Goal: Navigation & Orientation: Find specific page/section

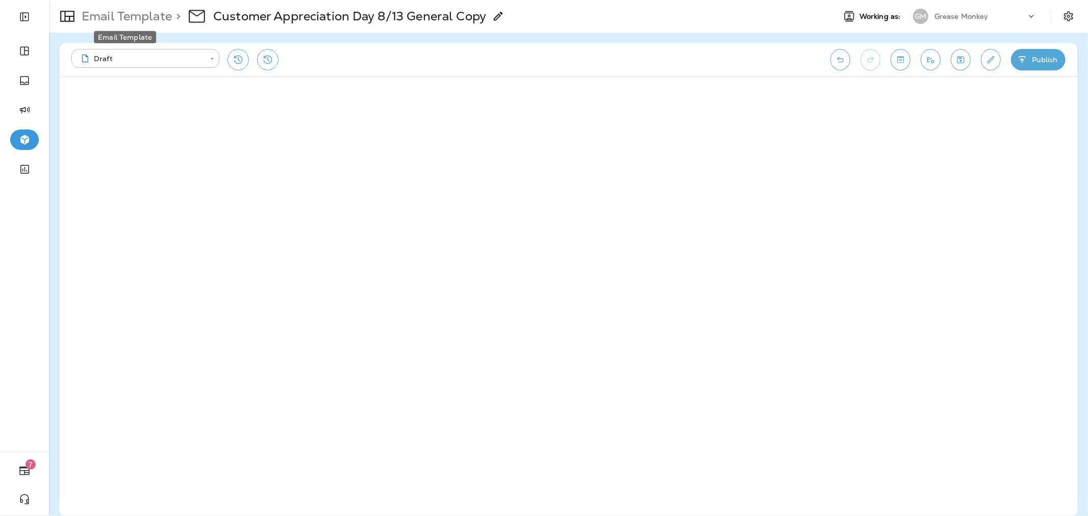
click at [146, 21] on p "Email Template" at bounding box center [125, 16] width 94 height 15
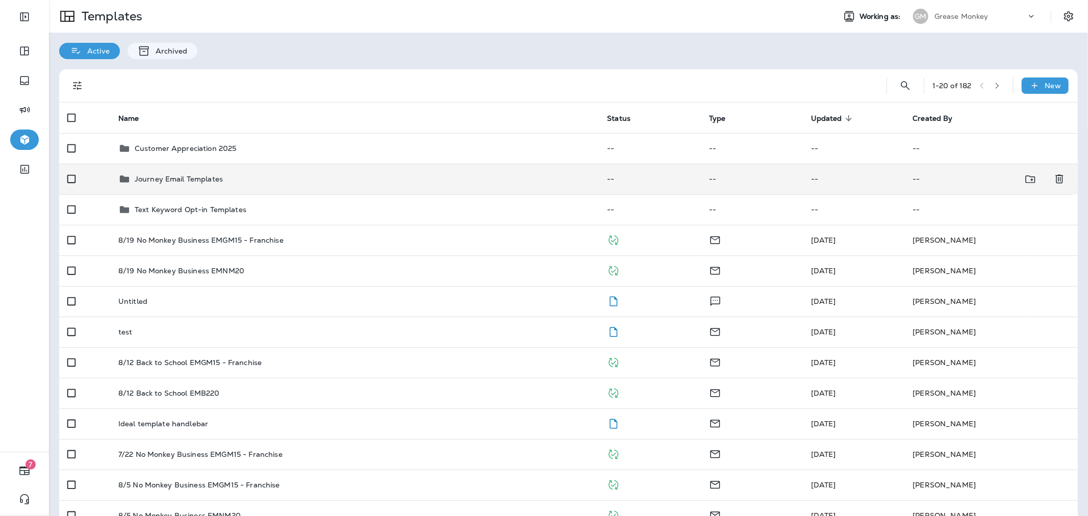
click at [274, 182] on div "Journey Email Templates" at bounding box center [354, 179] width 473 height 12
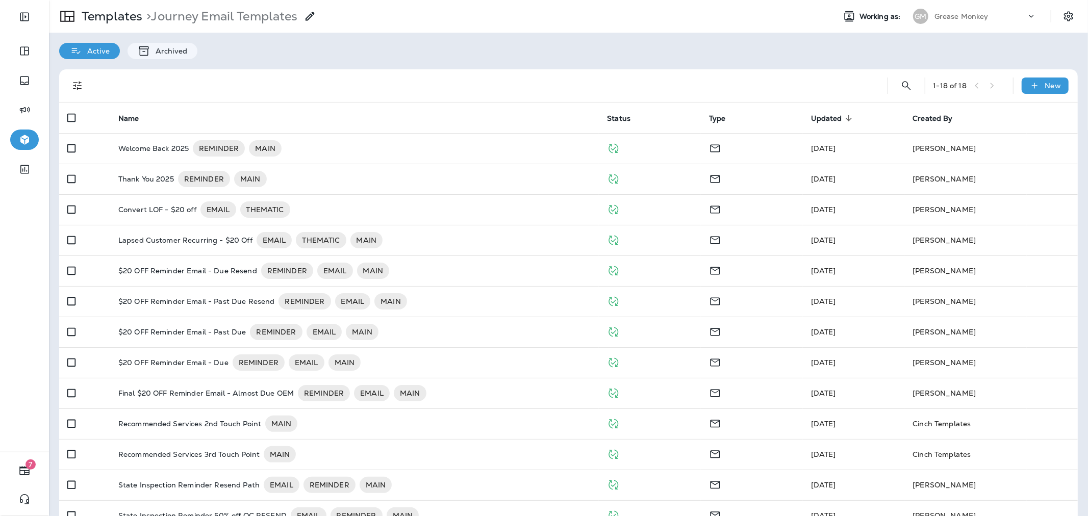
click at [984, 85] on div "1 - 18 of 18" at bounding box center [969, 85] width 71 height 15
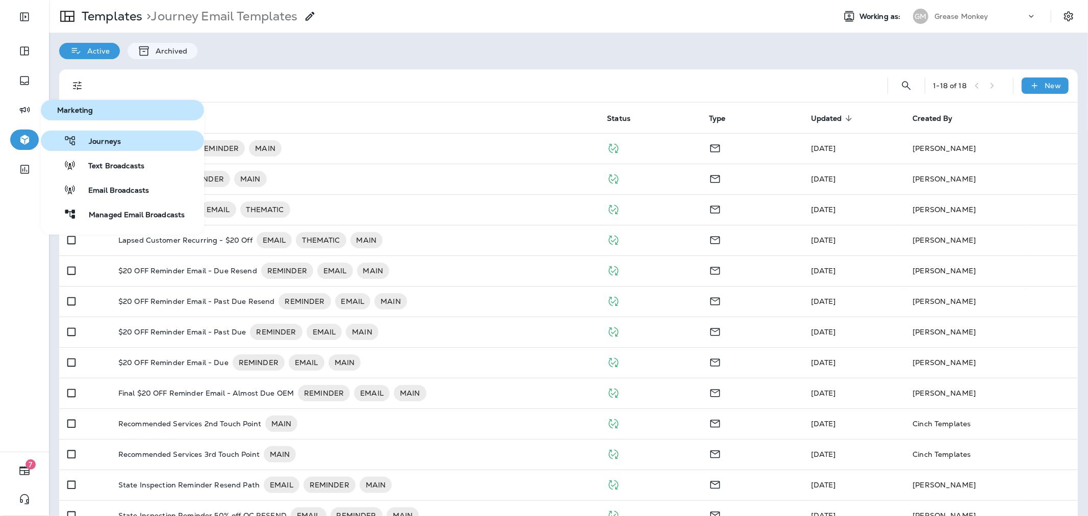
click at [95, 145] on span "Journeys" at bounding box center [99, 142] width 44 height 10
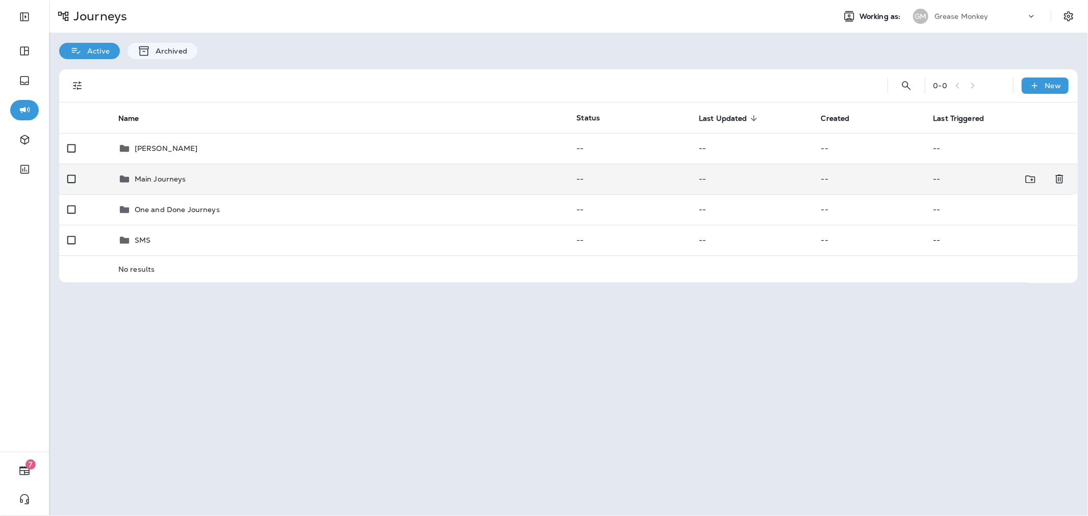
click at [266, 186] on td "Main Journeys" at bounding box center [339, 179] width 459 height 31
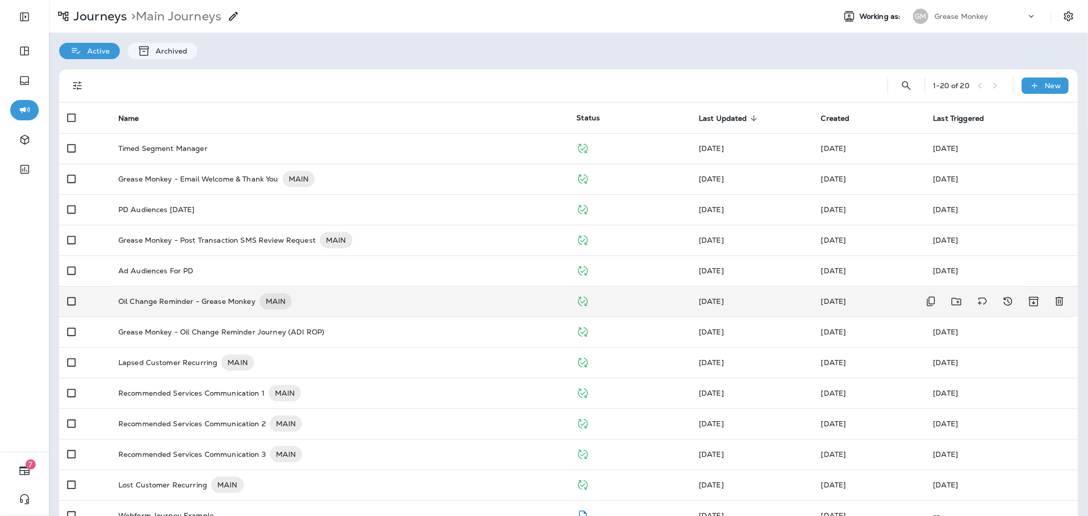
click at [328, 304] on div "Oil Change Reminder - Grease Monkey MAIN" at bounding box center [339, 301] width 442 height 16
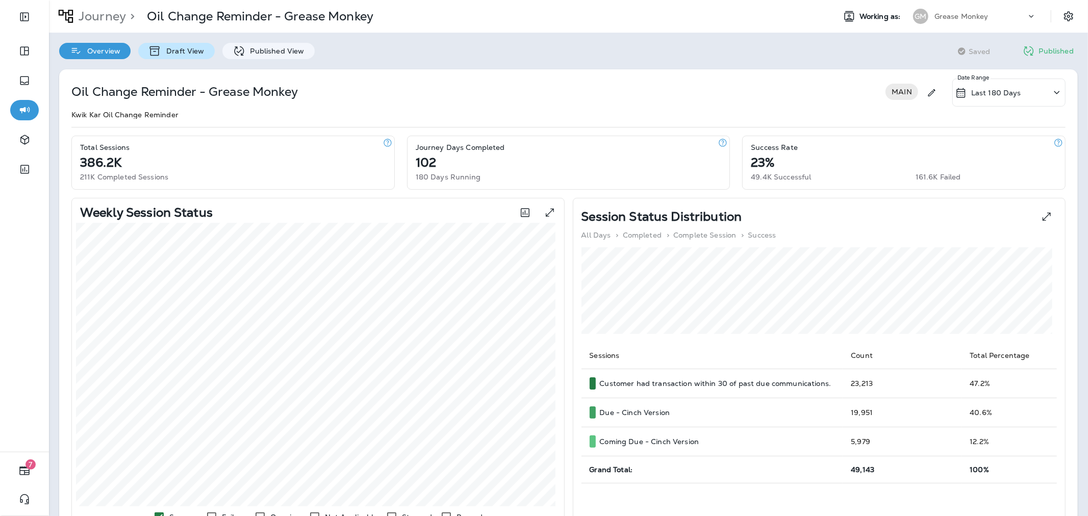
click at [201, 54] on p "Draft View" at bounding box center [182, 51] width 43 height 8
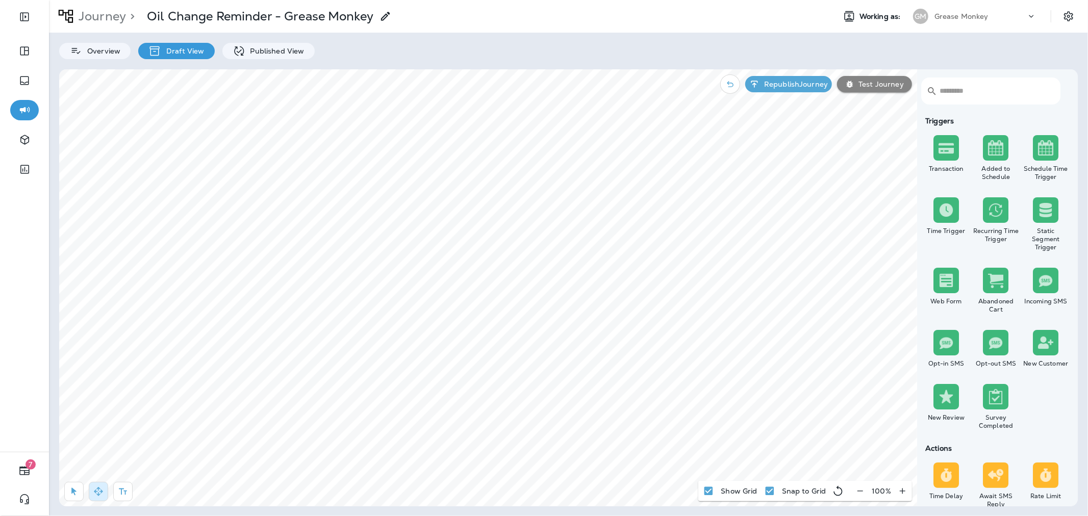
click at [93, 14] on p "Journey" at bounding box center [100, 16] width 52 height 15
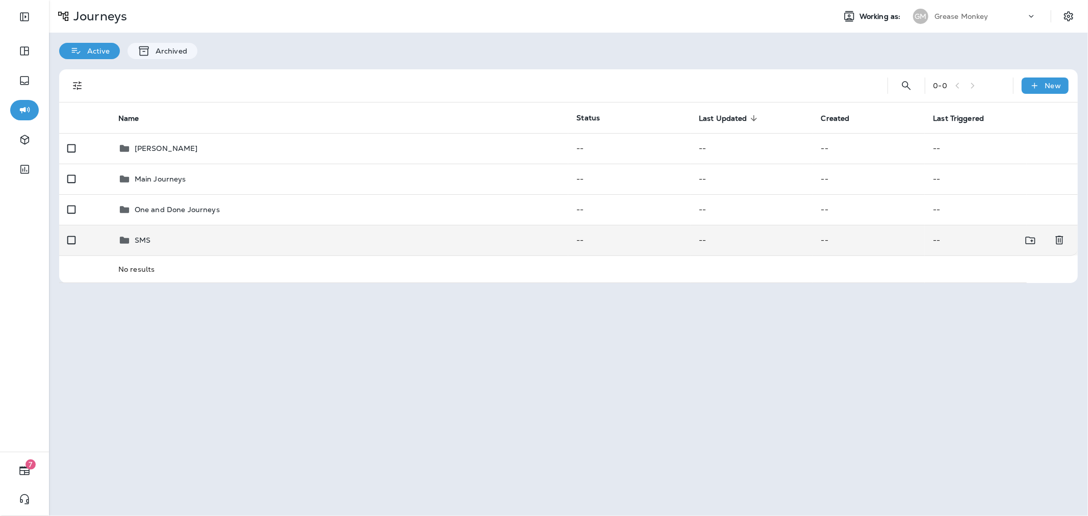
click at [189, 245] on div "SMS" at bounding box center [339, 240] width 442 height 12
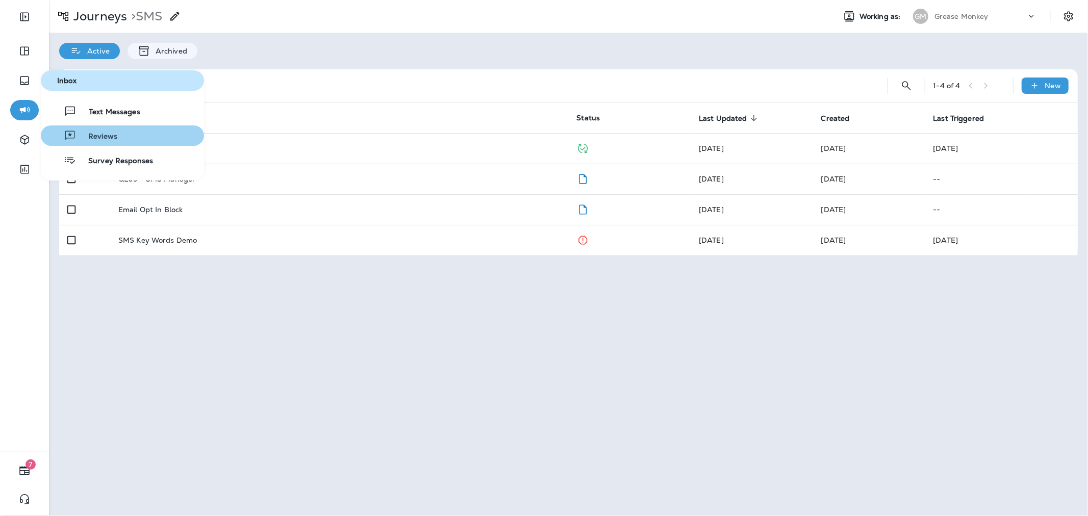
click at [107, 135] on span "Reviews" at bounding box center [96, 137] width 41 height 10
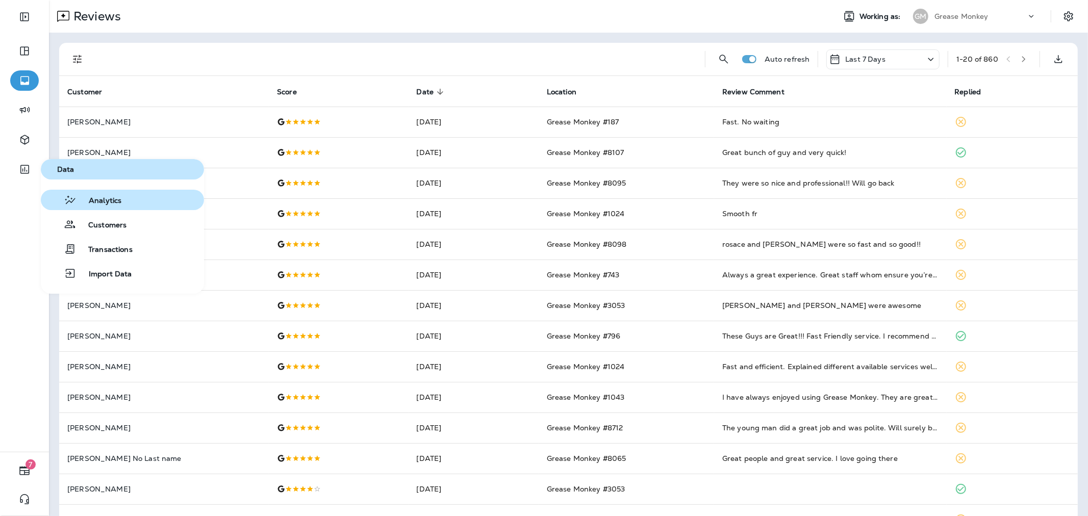
click at [104, 208] on button "Analytics" at bounding box center [122, 200] width 163 height 20
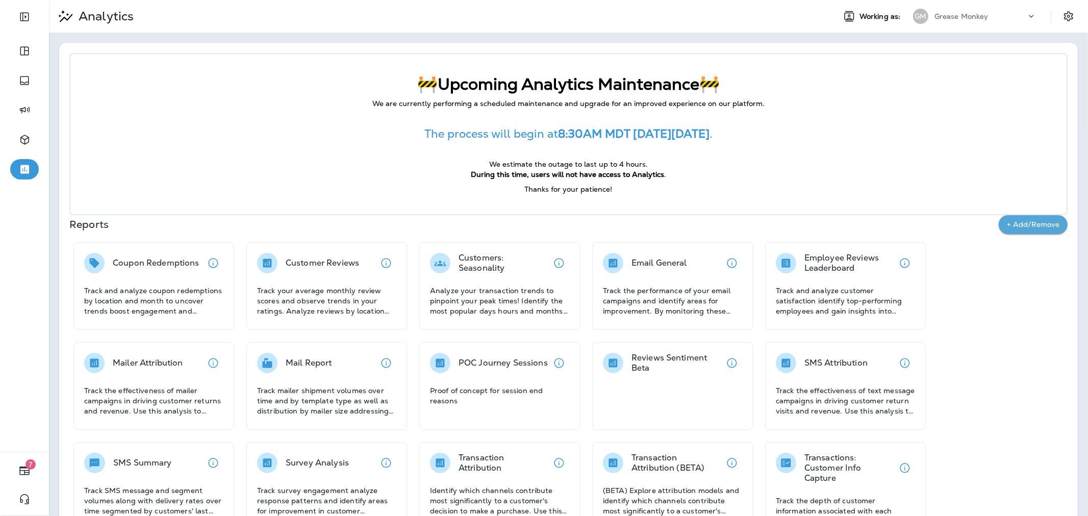
scroll to position [34, 0]
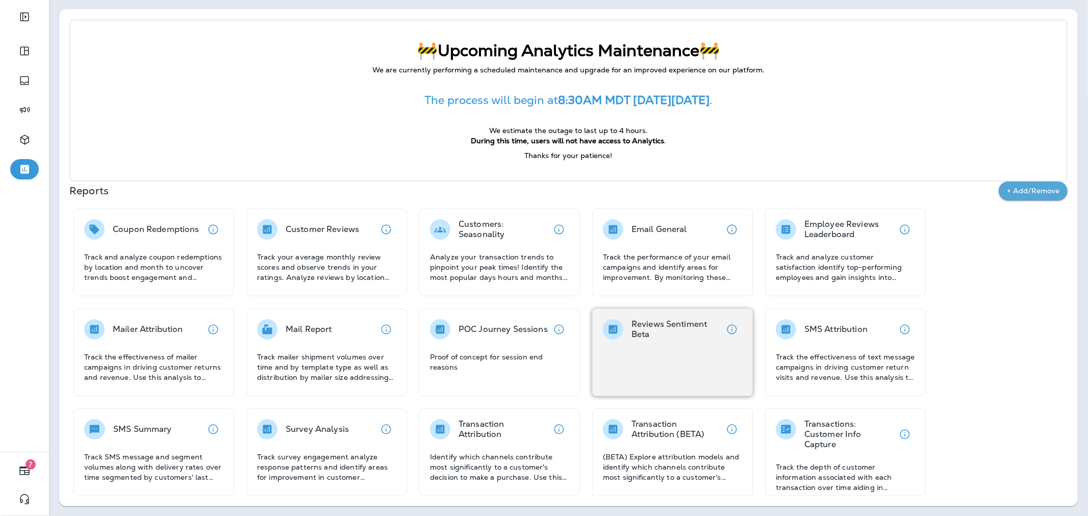
click at [686, 341] on div "Reviews Sentiment Beta" at bounding box center [672, 353] width 161 height 88
